Goal: Check status

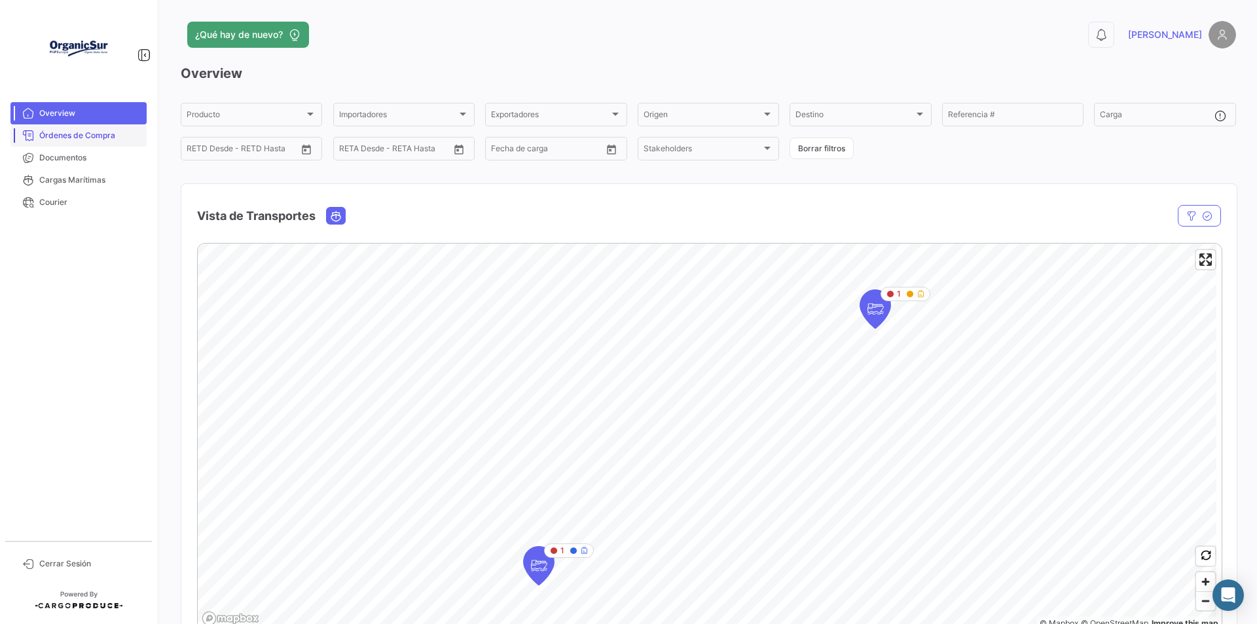
click at [105, 136] on span "Órdenes de Compra" at bounding box center [90, 136] width 102 height 12
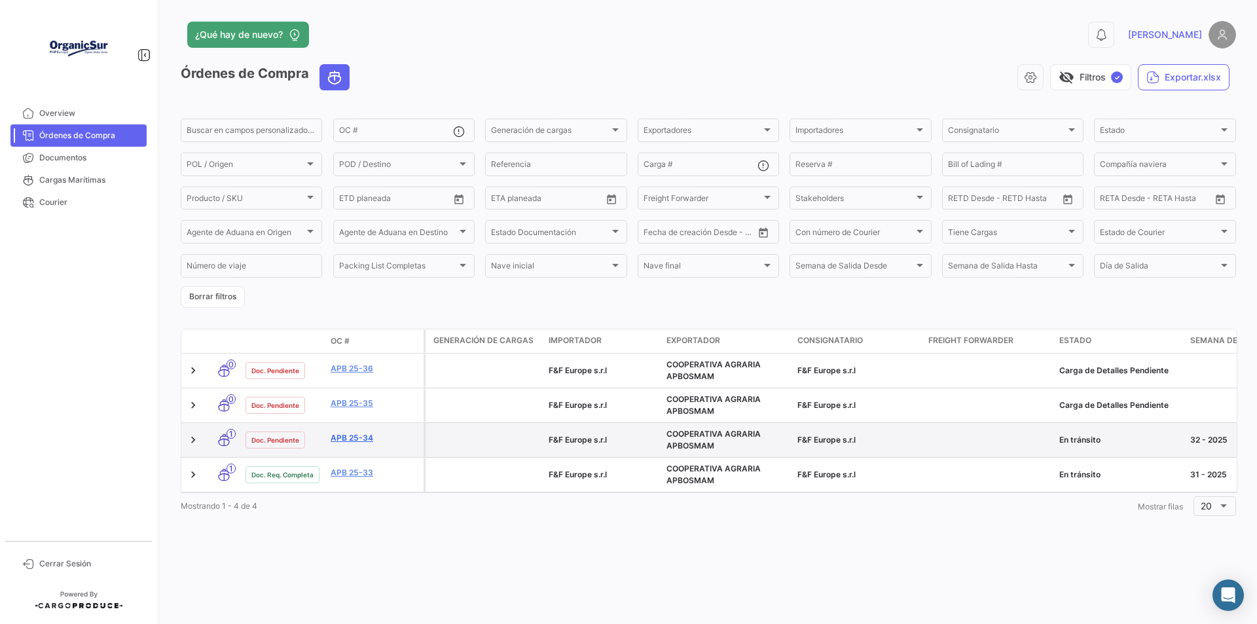
click at [354, 438] on link "APB 25-34" at bounding box center [375, 438] width 88 height 12
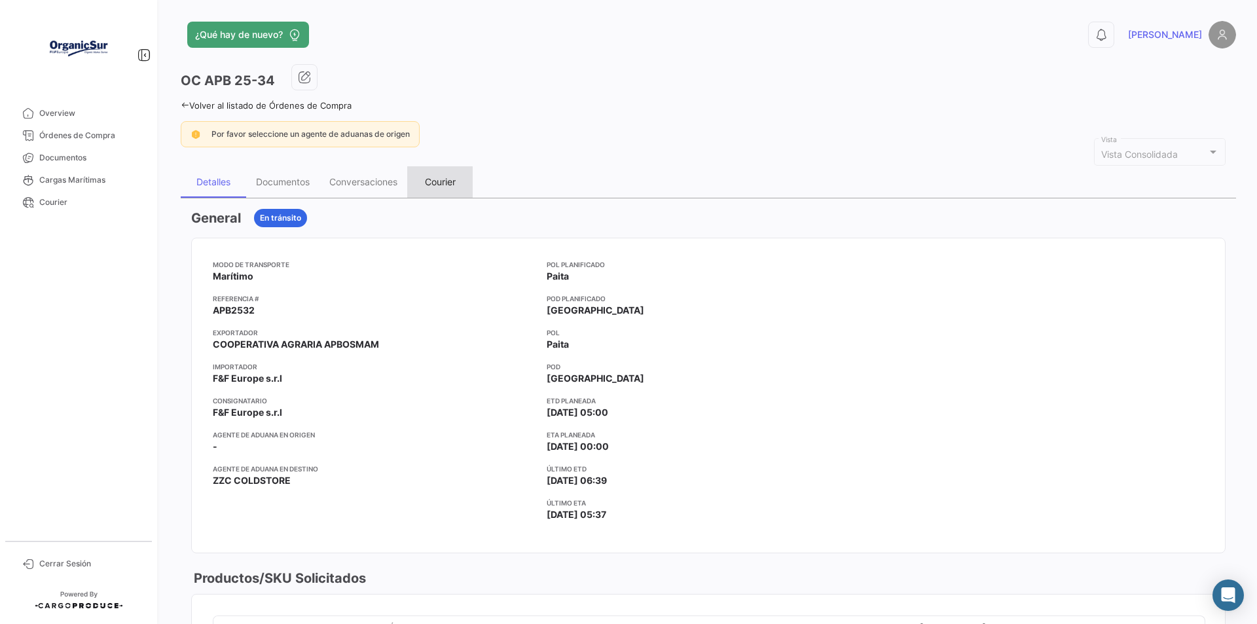
click at [447, 181] on div "Courier" at bounding box center [440, 181] width 31 height 11
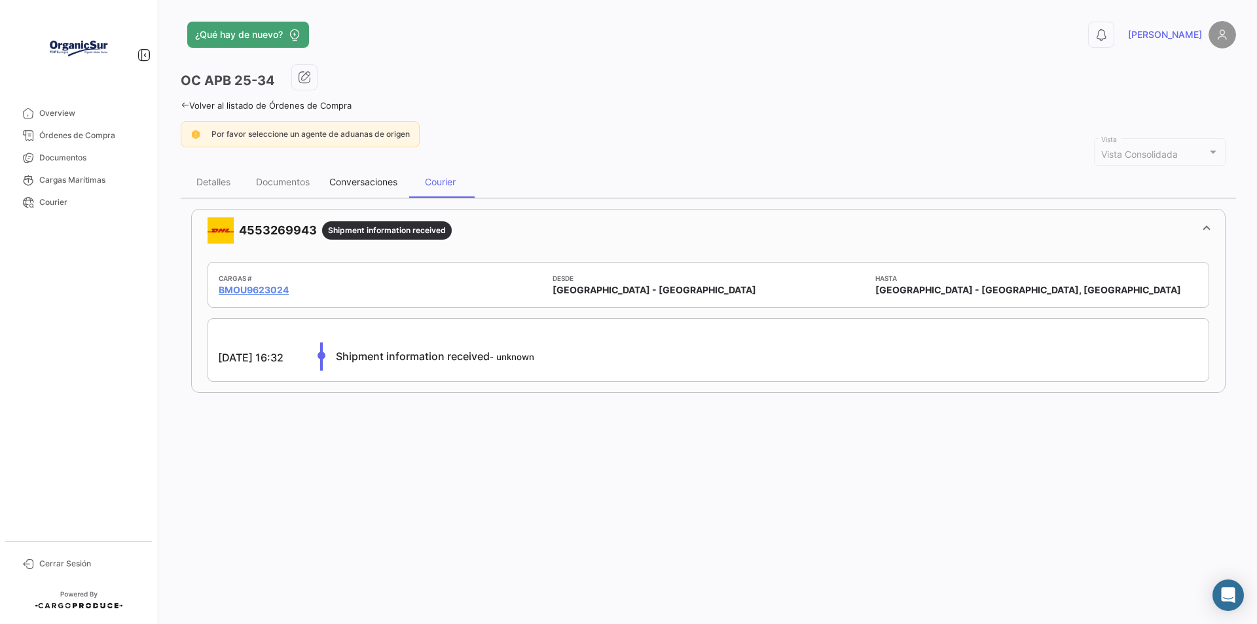
click at [354, 184] on div "Conversaciones" at bounding box center [363, 181] width 68 height 11
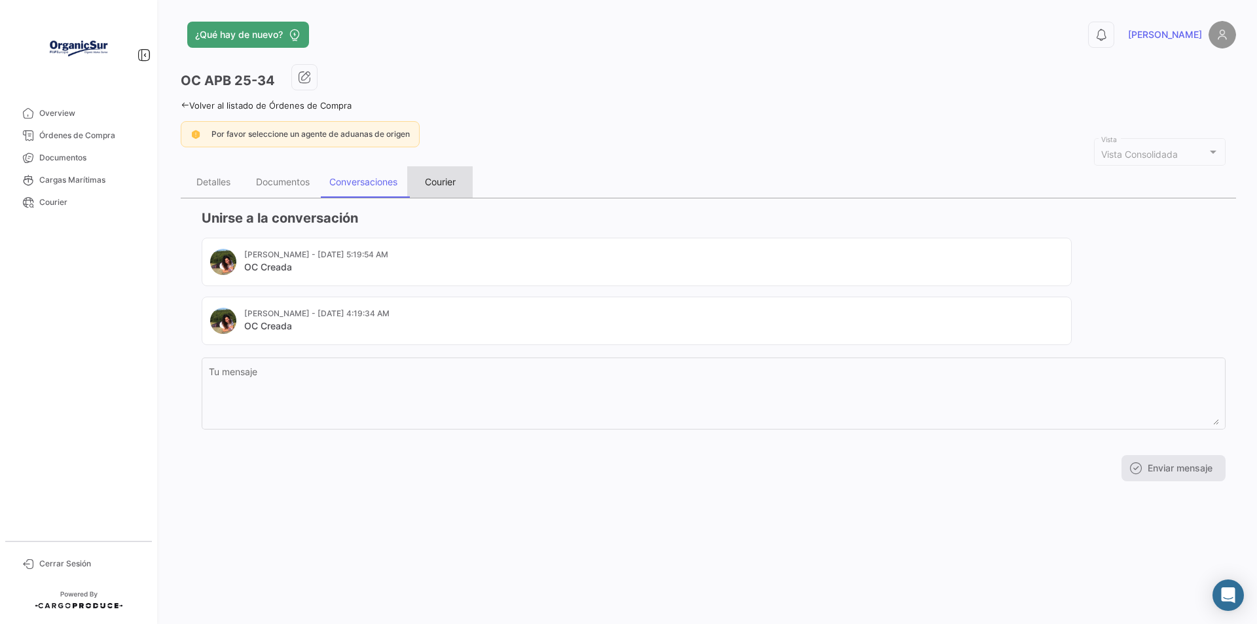
click at [433, 187] on div "Courier" at bounding box center [440, 181] width 31 height 11
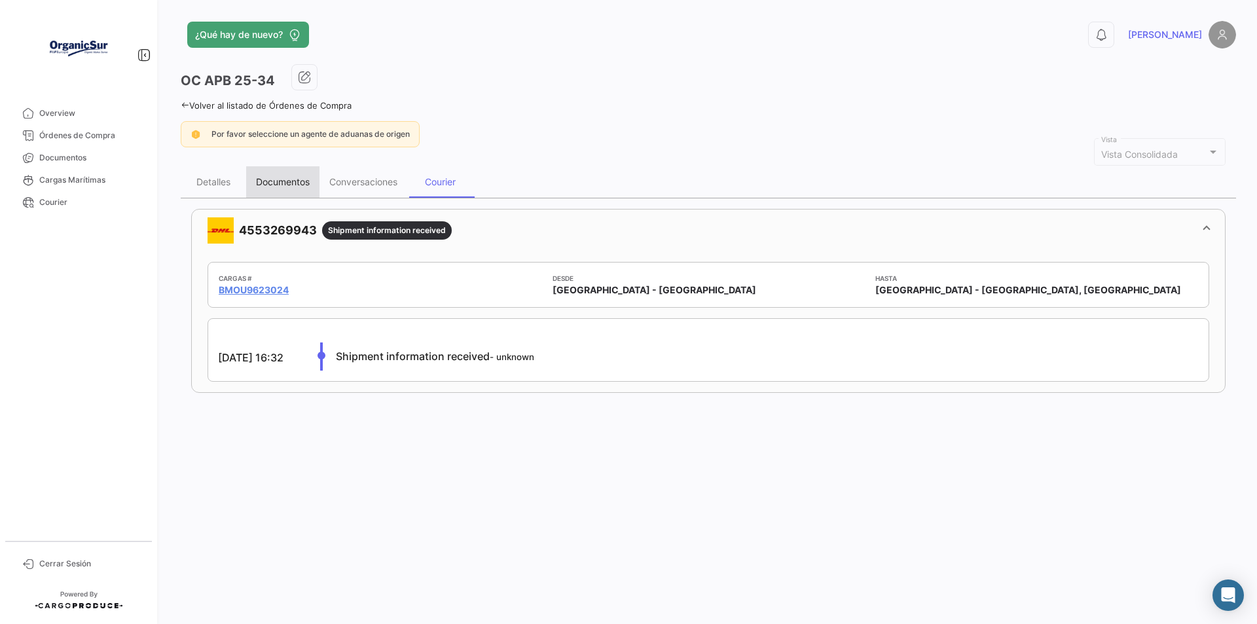
click at [303, 183] on div "Documentos" at bounding box center [283, 181] width 54 height 11
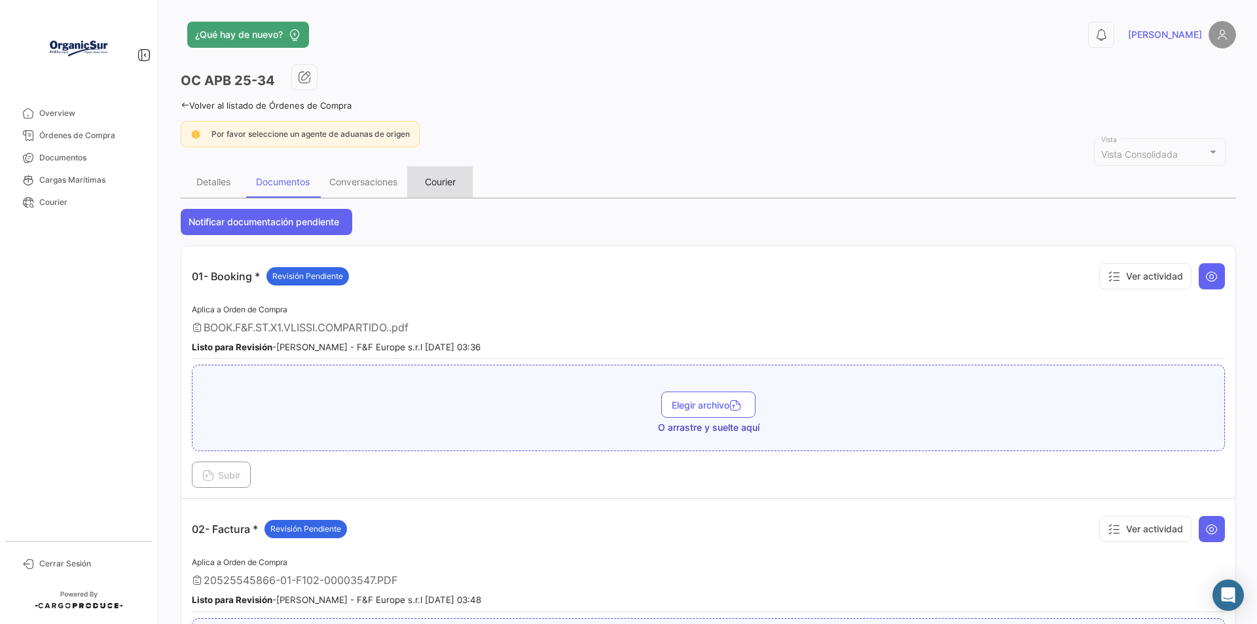
click at [441, 185] on div "Courier" at bounding box center [440, 181] width 31 height 11
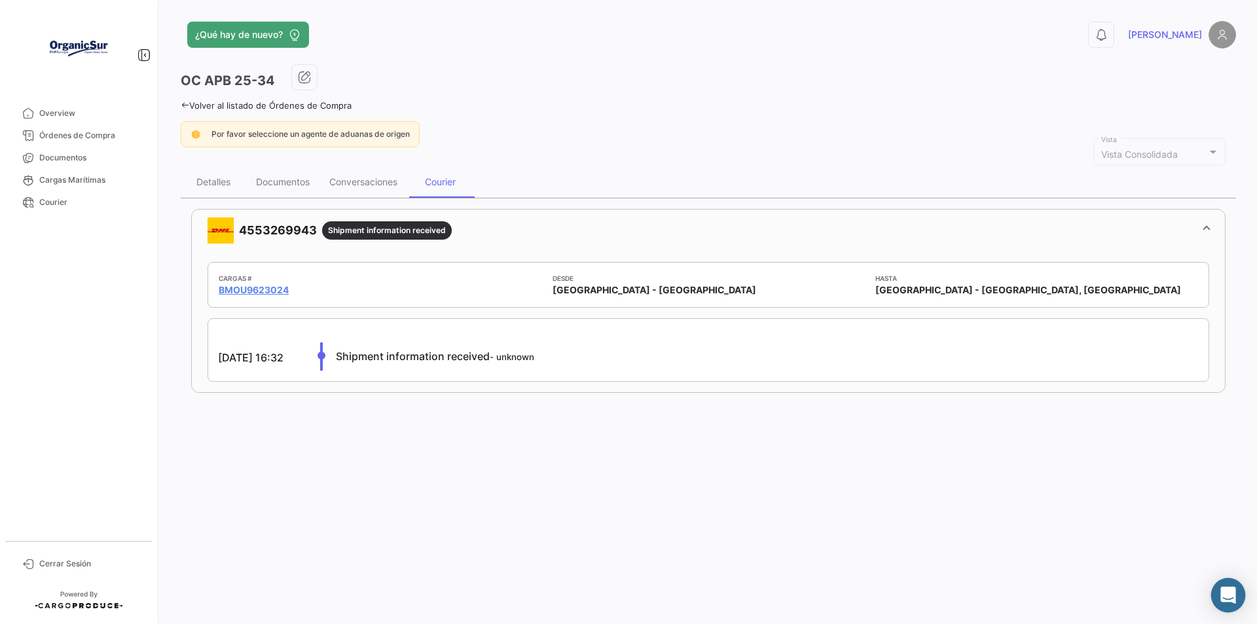
click at [1222, 595] on icon "Abrir Intercom Messenger" at bounding box center [1228, 595] width 17 height 17
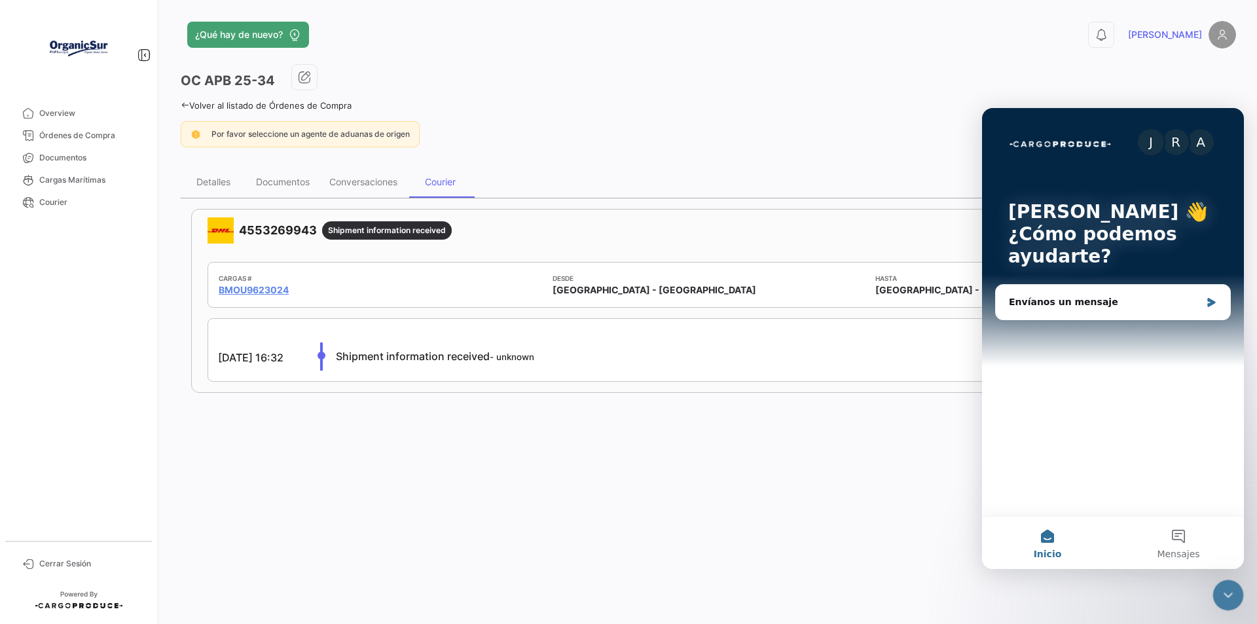
click at [1048, 545] on button "Inicio" at bounding box center [1047, 543] width 131 height 52
click at [1047, 538] on button "Inicio" at bounding box center [1047, 543] width 131 height 52
click at [1103, 302] on div "Envíanos un mensaje" at bounding box center [1105, 302] width 192 height 14
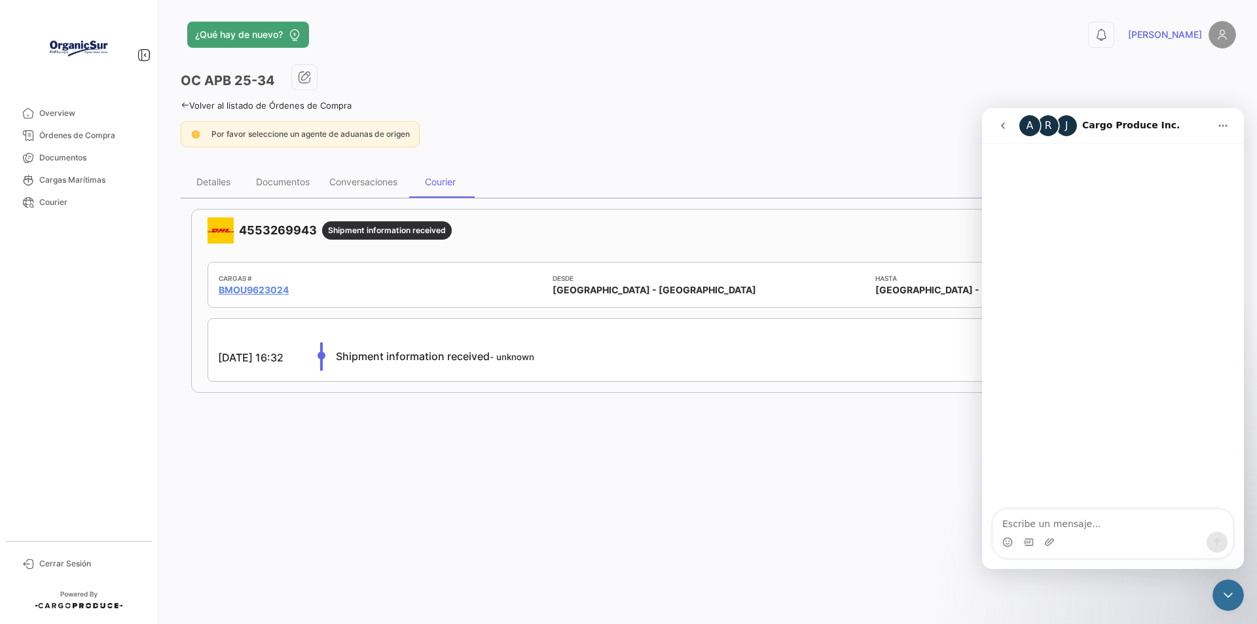
click at [802, 500] on div "¿Qué hay de nuevo? 0 [PERSON_NAME] OC APB 25-34 Volver al listado de Órdenes de…" at bounding box center [708, 312] width 1097 height 624
click at [919, 83] on div "OC APB 25-34" at bounding box center [708, 80] width 1055 height 33
click at [1229, 594] on icon "Cerrar Intercom Messenger" at bounding box center [1228, 595] width 16 height 16
